Goal: Navigation & Orientation: Find specific page/section

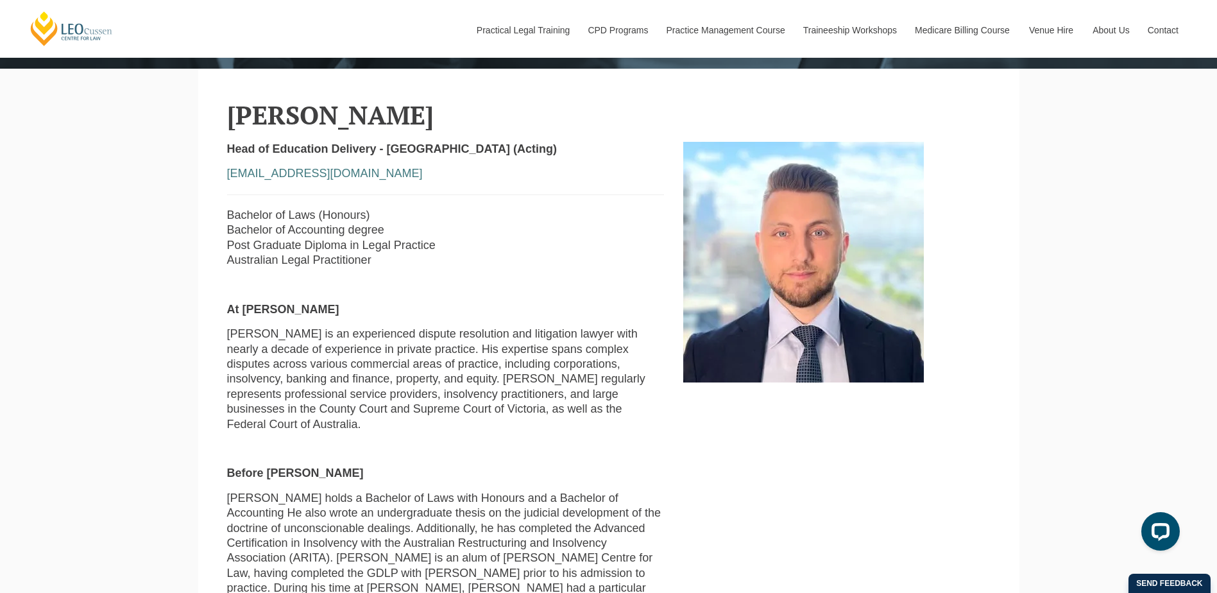
scroll to position [449, 0]
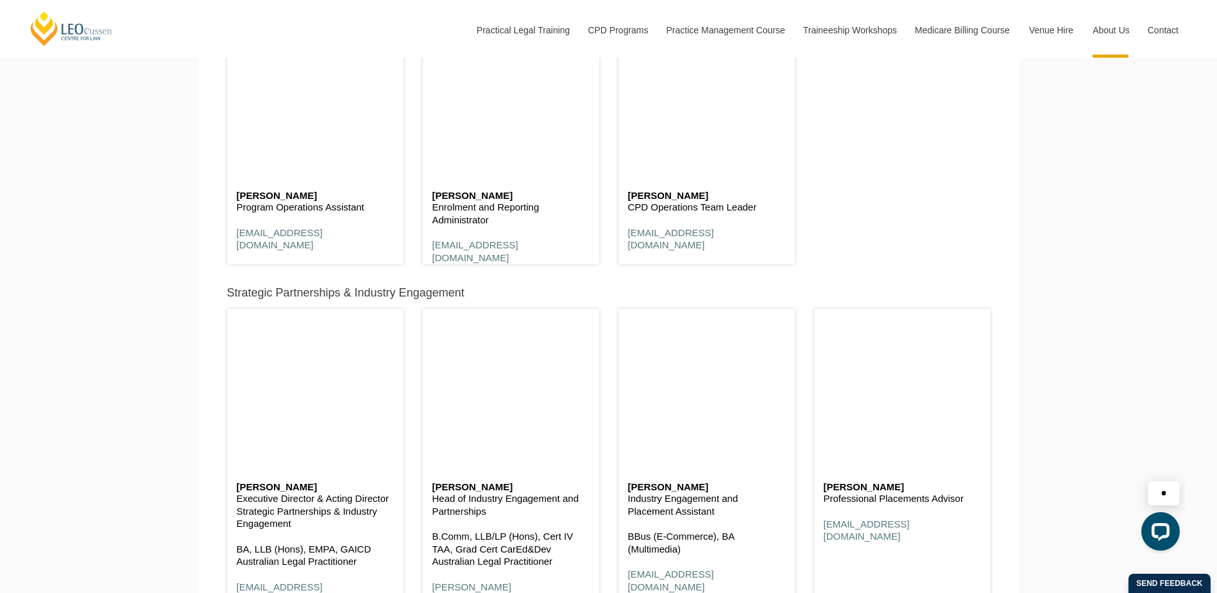
scroll to position [5002, 0]
